Goal: Navigation & Orientation: Find specific page/section

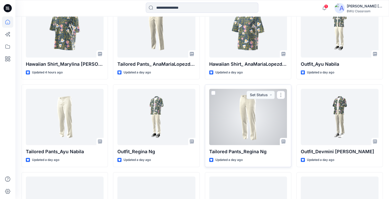
scroll to position [147, 0]
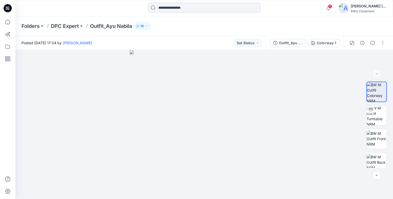
click at [10, 6] on icon at bounding box center [8, 8] width 8 height 8
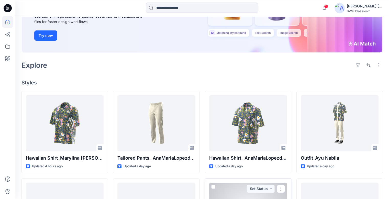
scroll to position [77, 0]
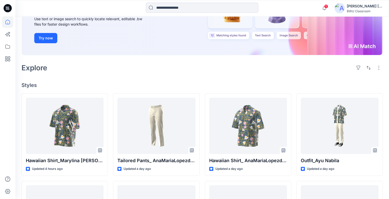
click at [356, 7] on div "[PERSON_NAME] [PERSON_NAME] [PERSON_NAME]" at bounding box center [365, 6] width 36 height 6
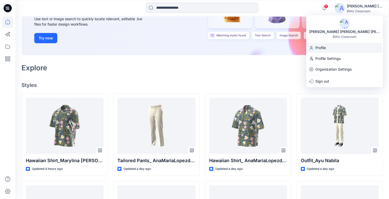
click at [318, 48] on p "Profile" at bounding box center [320, 48] width 10 height 10
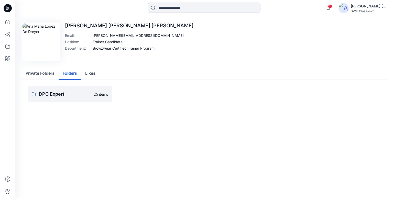
click at [73, 73] on button "Folders" at bounding box center [70, 73] width 22 height 13
click at [72, 91] on p "DPC Expert" at bounding box center [65, 93] width 52 height 7
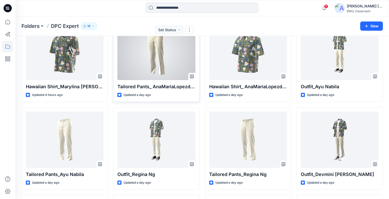
scroll to position [12, 0]
